Goal: Task Accomplishment & Management: Manage account settings

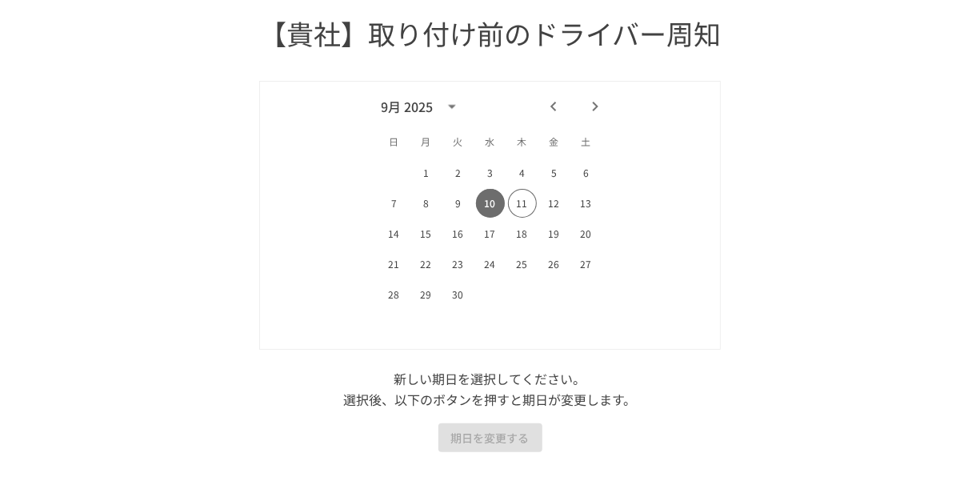
click at [495, 214] on button "10" at bounding box center [490, 203] width 29 height 29
click at [527, 199] on button "11" at bounding box center [522, 203] width 29 height 29
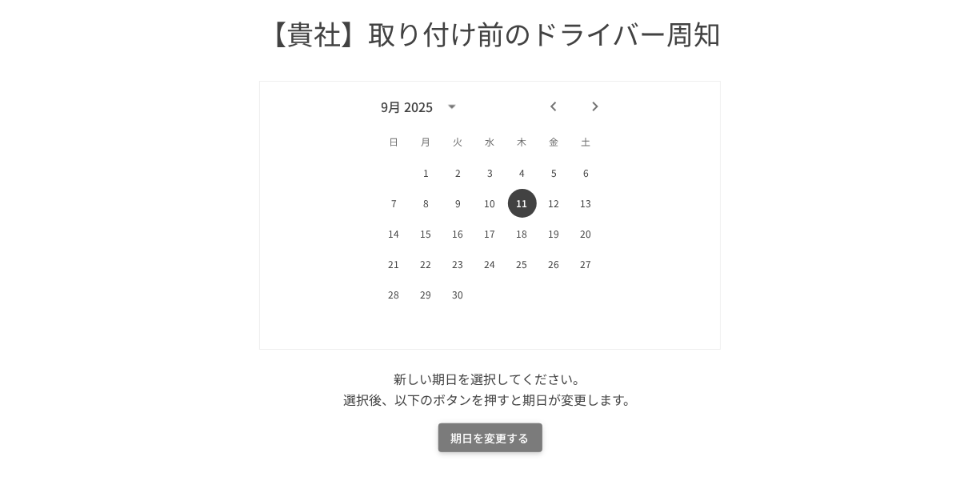
click at [474, 445] on button "期日を変更する" at bounding box center [490, 438] width 104 height 30
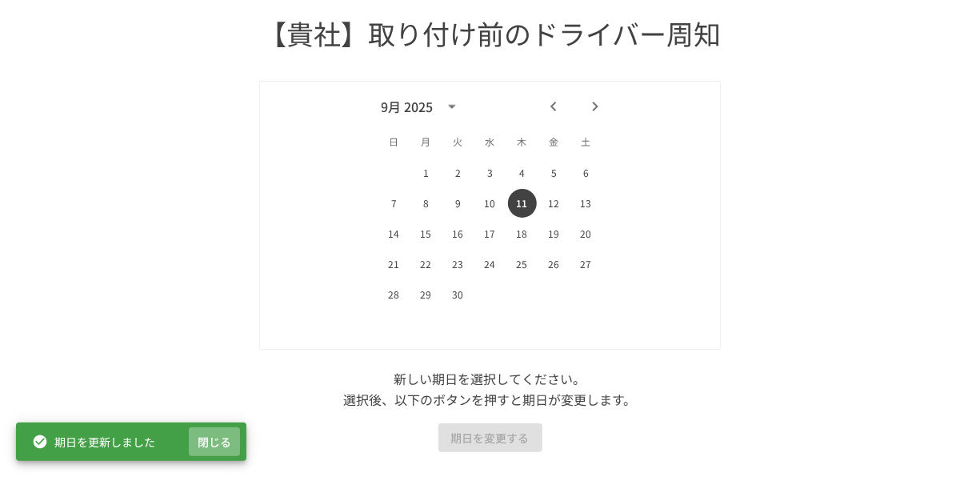
click at [191, 441] on button "閉じる" at bounding box center [214, 442] width 51 height 30
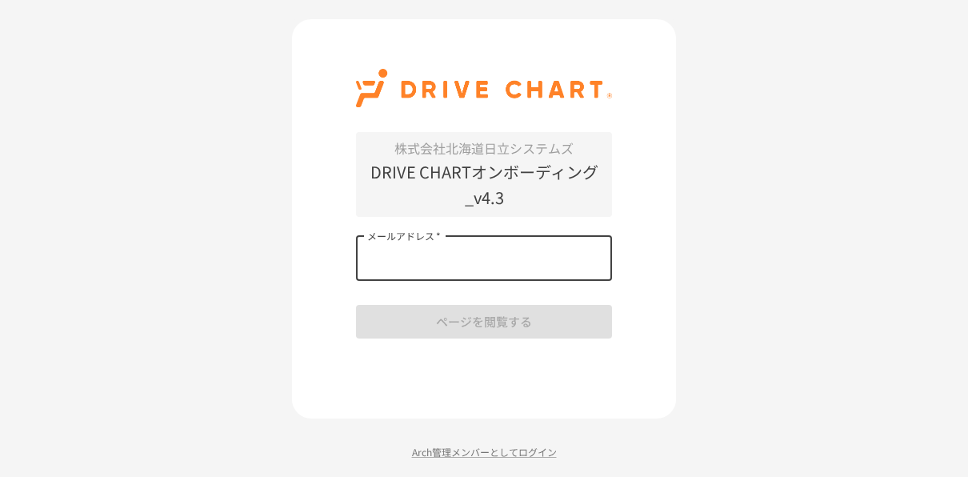
click at [412, 257] on input "メールアドレス   *" at bounding box center [484, 258] width 256 height 45
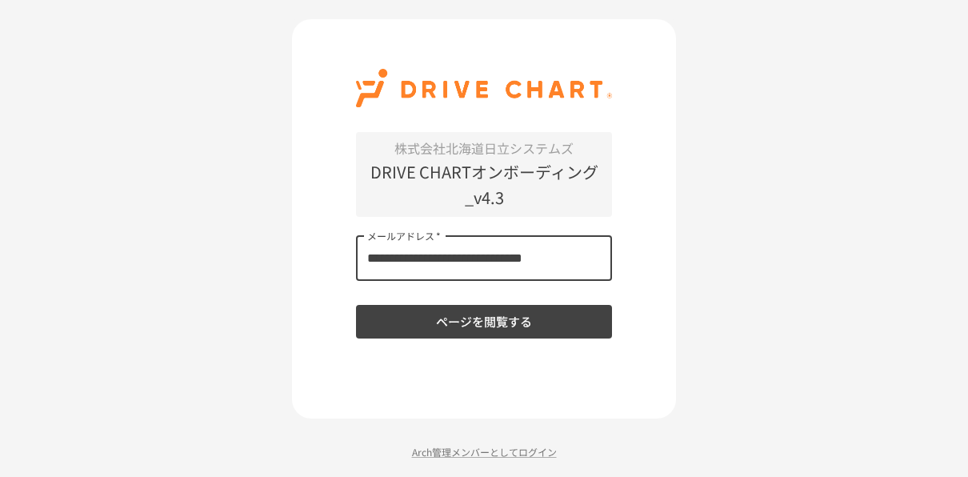
type input "**********"
click at [356, 305] on button "ページを閲覧する" at bounding box center [484, 322] width 256 height 34
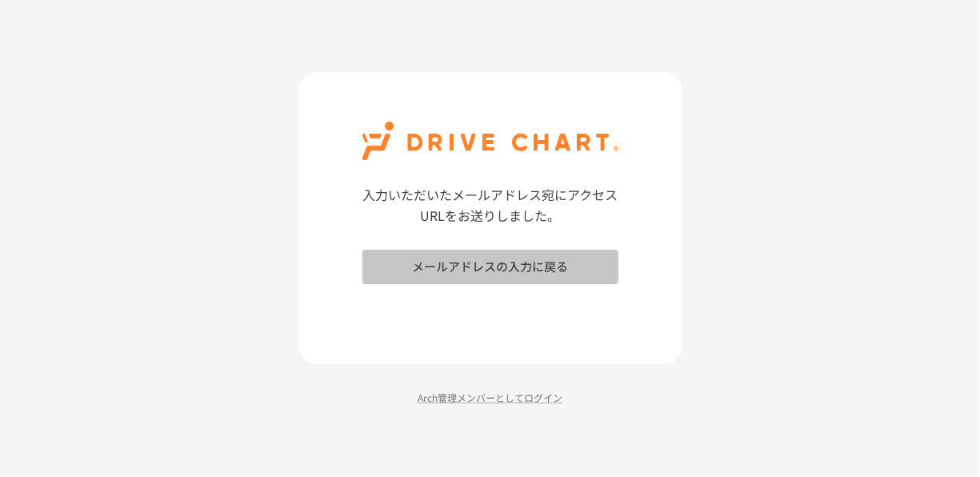
click at [412, 257] on button "メールアドレスの入力に戻る" at bounding box center [490, 267] width 256 height 34
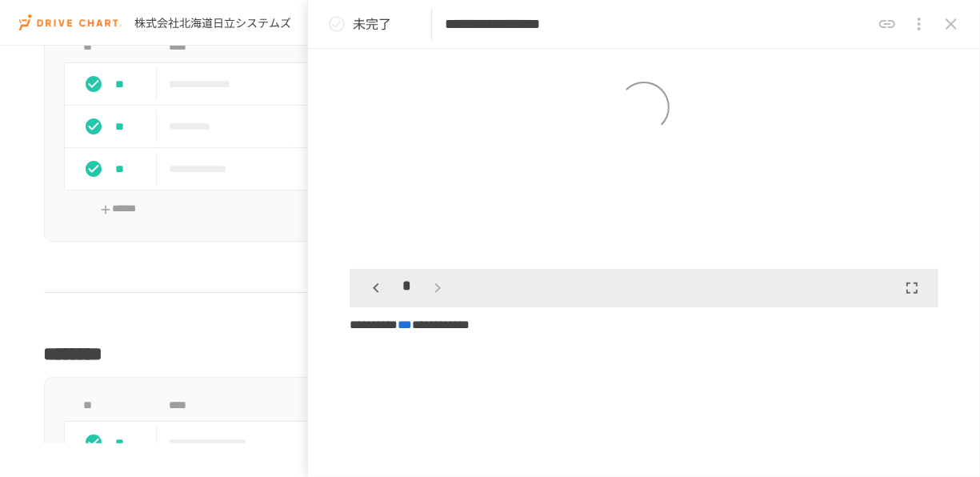
scroll to position [256, 0]
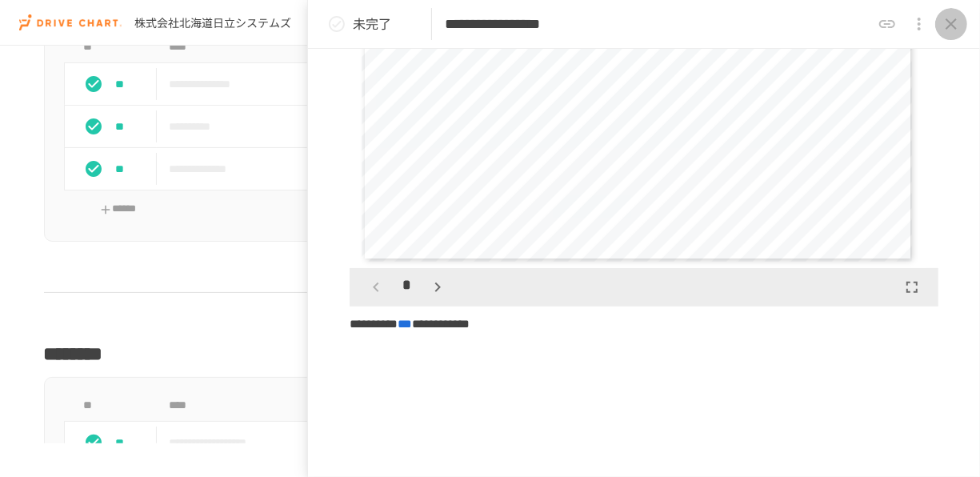
click at [949, 20] on icon "close drawer" at bounding box center [951, 23] width 19 height 19
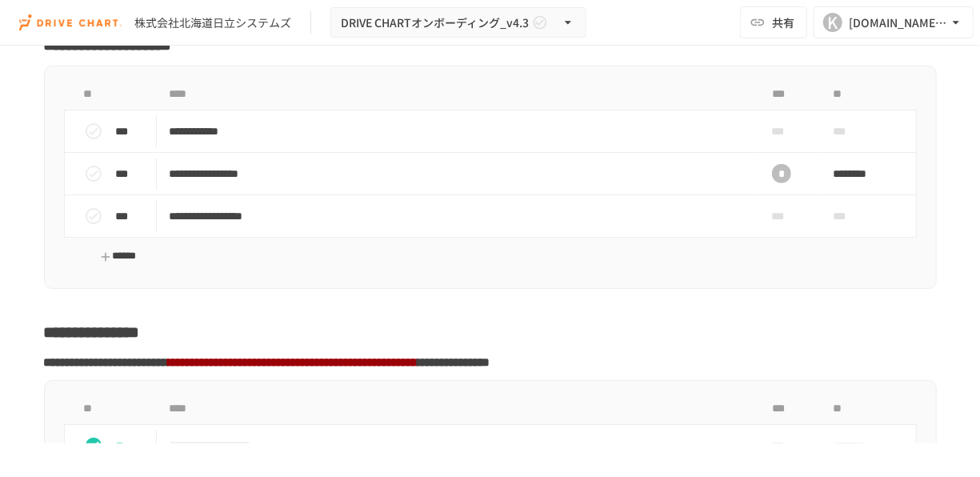
scroll to position [3311, 0]
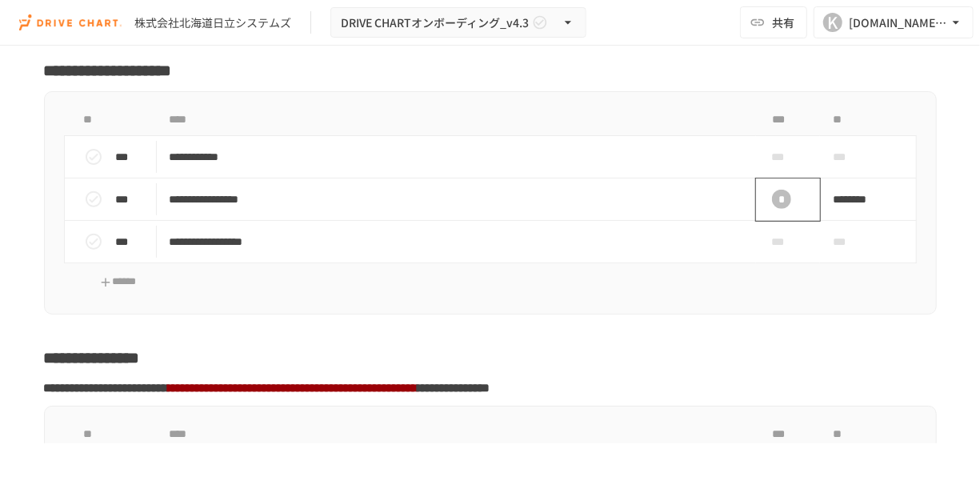
click at [772, 208] on div "*" at bounding box center [781, 199] width 19 height 19
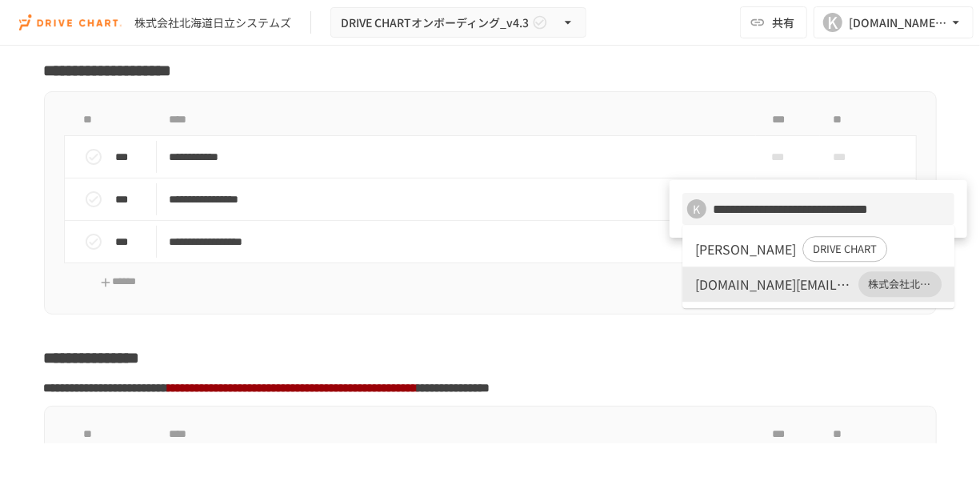
click at [630, 352] on div at bounding box center [490, 238] width 980 height 477
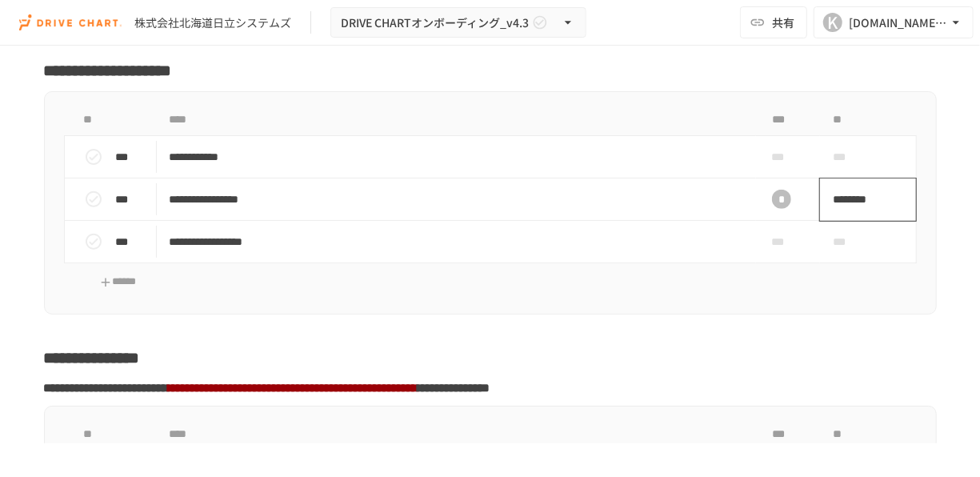
click at [847, 213] on span "********" at bounding box center [863, 199] width 60 height 32
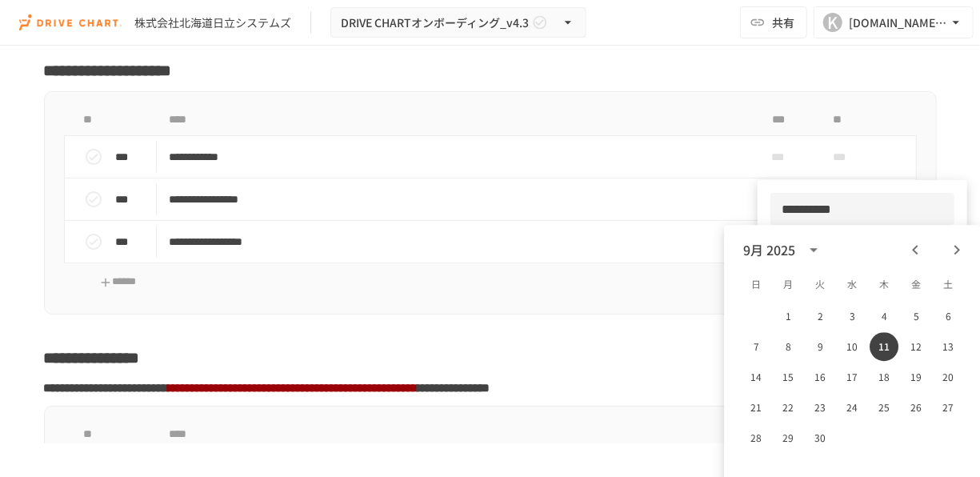
click at [86, 208] on div at bounding box center [490, 238] width 980 height 477
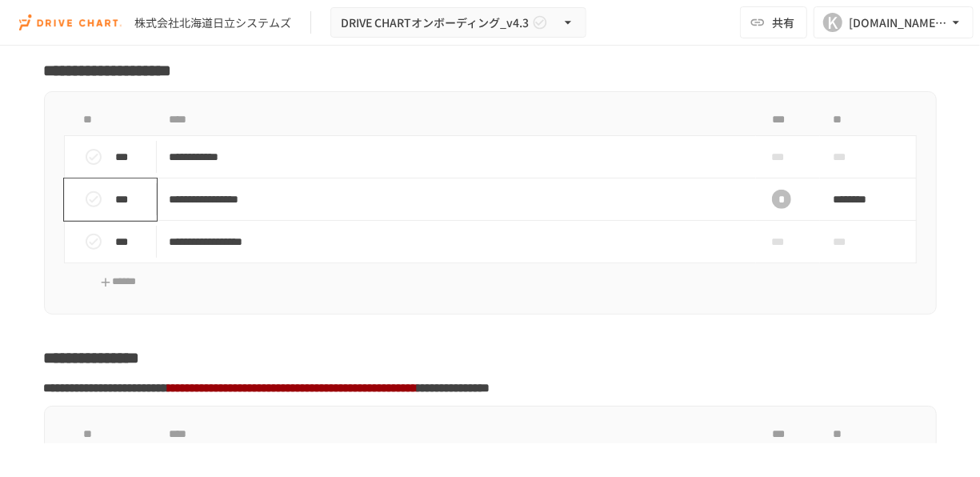
click at [73, 206] on icon "task table" at bounding box center [74, 199] width 8 height 13
click at [95, 209] on icon "status" at bounding box center [93, 199] width 19 height 19
